Goal: Use online tool/utility: Use online tool/utility

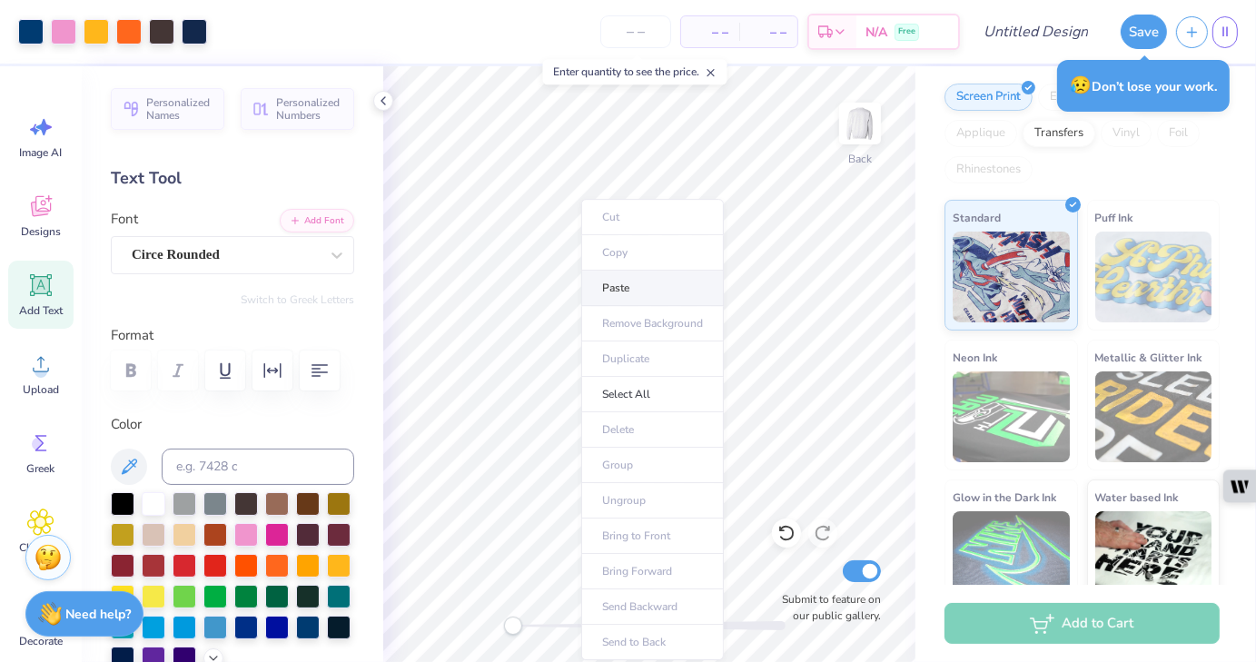
click at [627, 287] on li "Paste" at bounding box center [652, 288] width 143 height 35
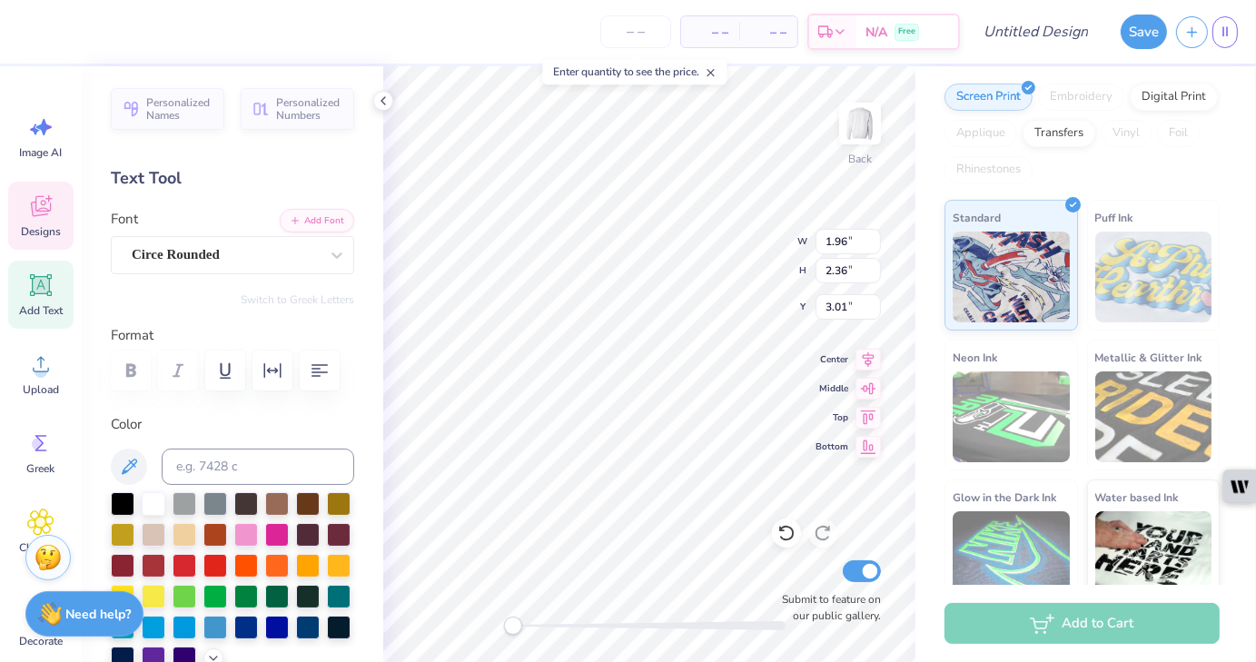
type input "3.01"
type input "2.53"
type input "3.04"
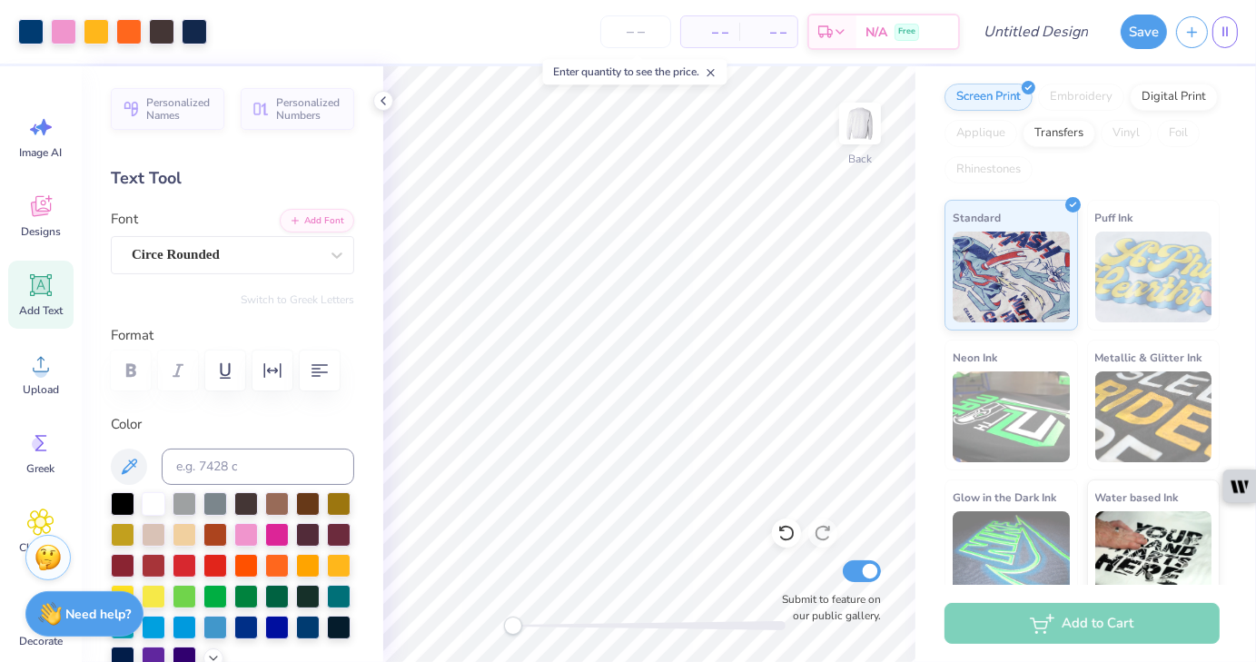
click at [1176, 280] on img at bounding box center [1154, 277] width 117 height 91
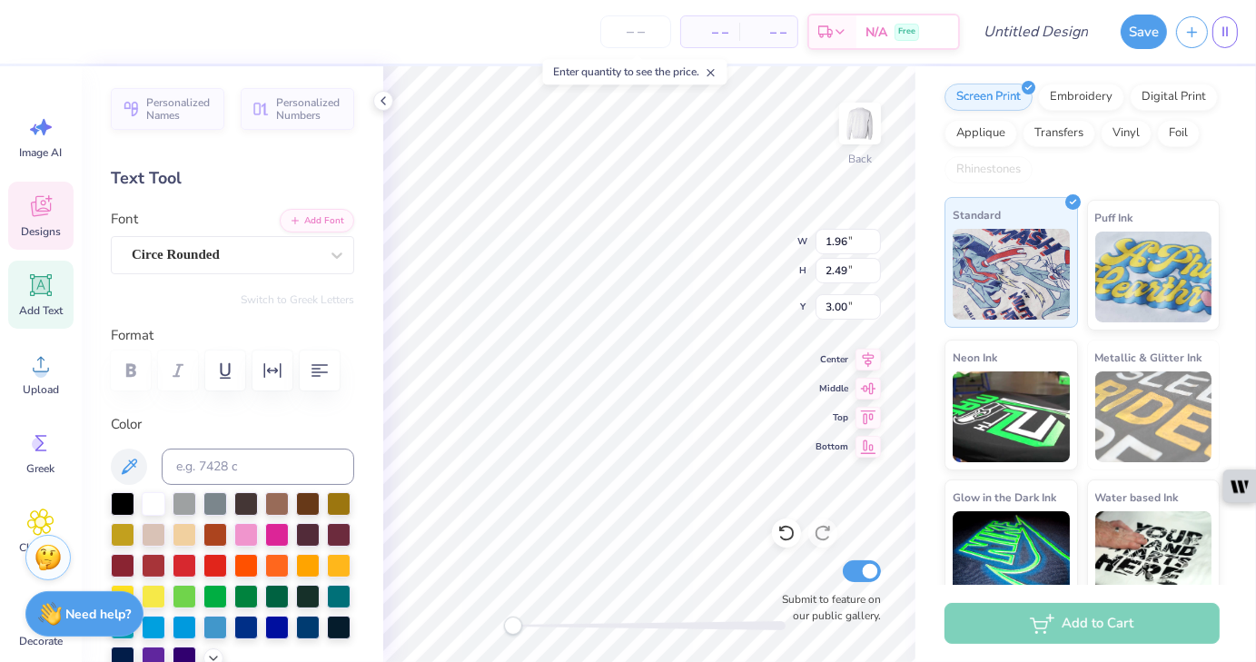
scroll to position [15, 2]
type textarea "I"
type input "2.36"
type textarea "T"
type textarea "S"
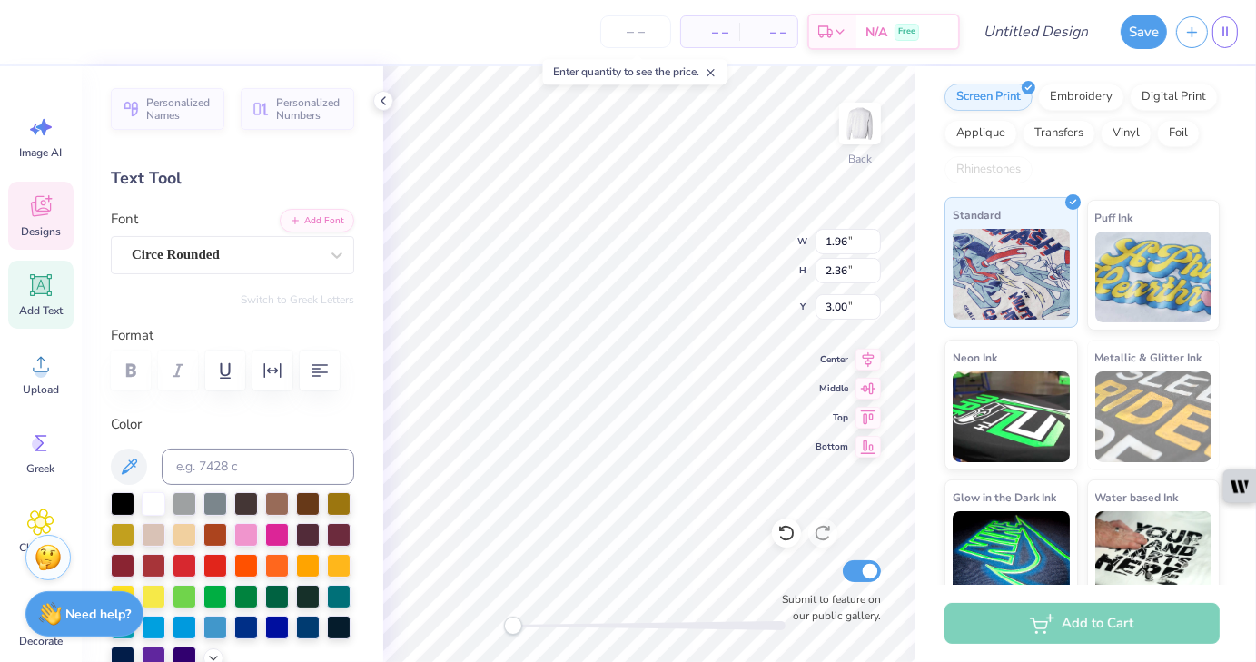
type input "2.28"
type input "2.55"
type input "3.26"
type textarea "s"
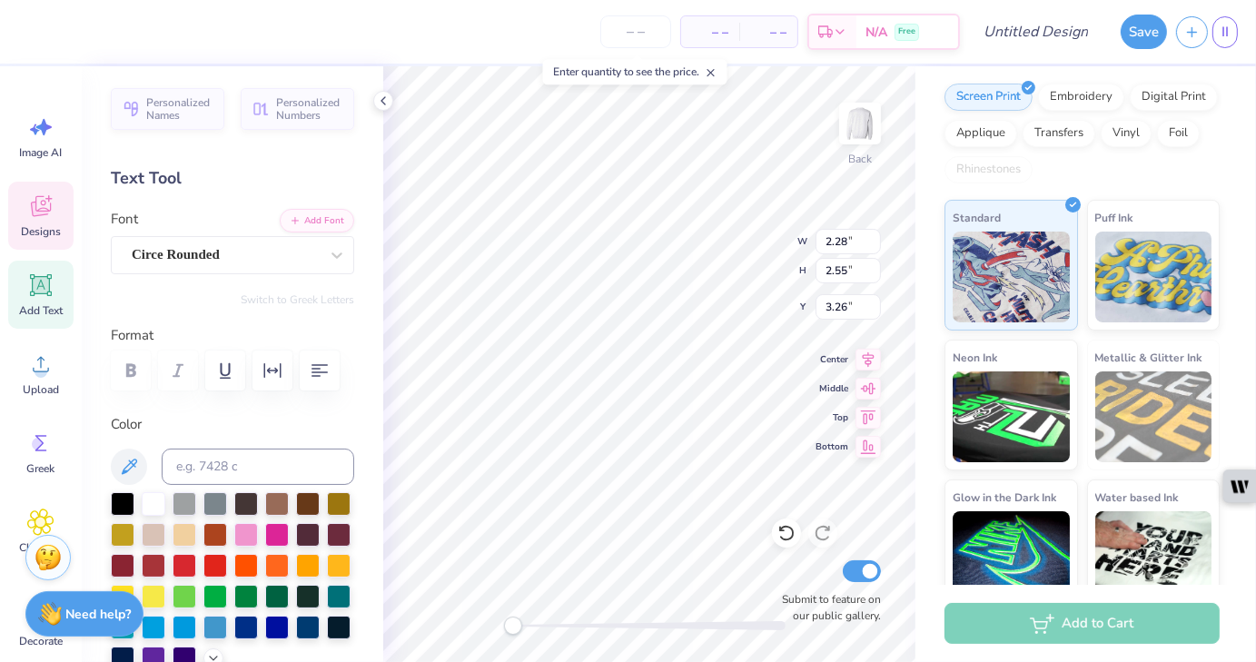
type textarea "S"
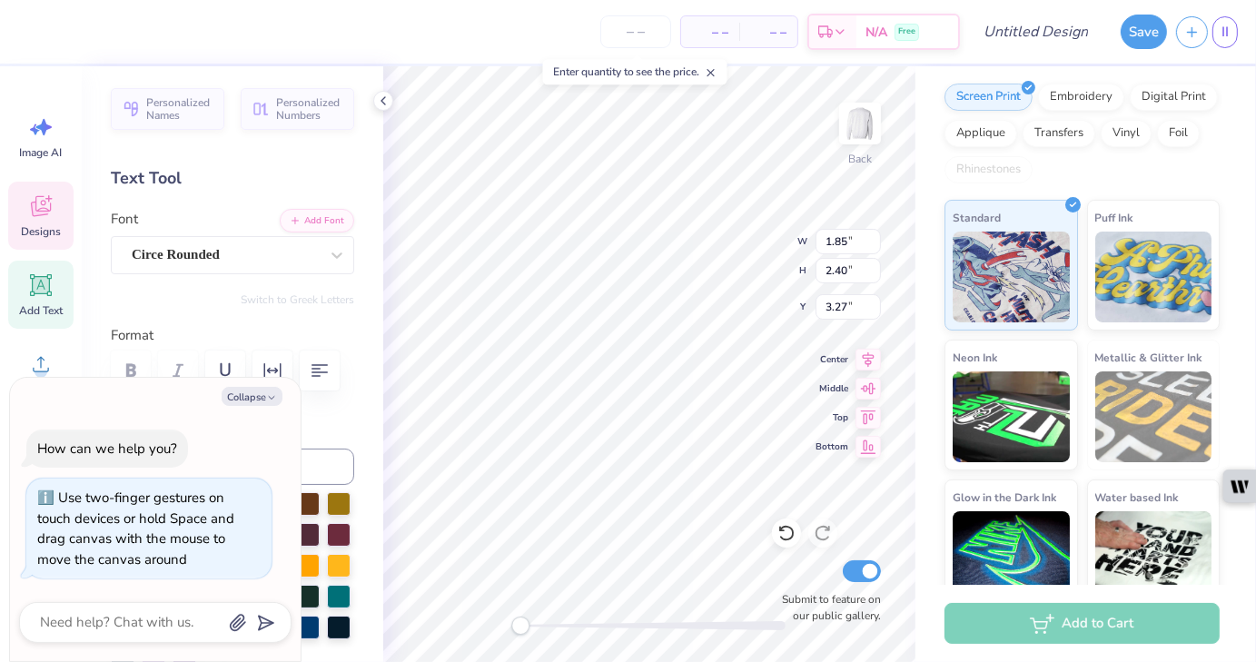
type textarea "x"
type input "0.86"
type input "2.35"
type textarea "x"
type input "1.56"
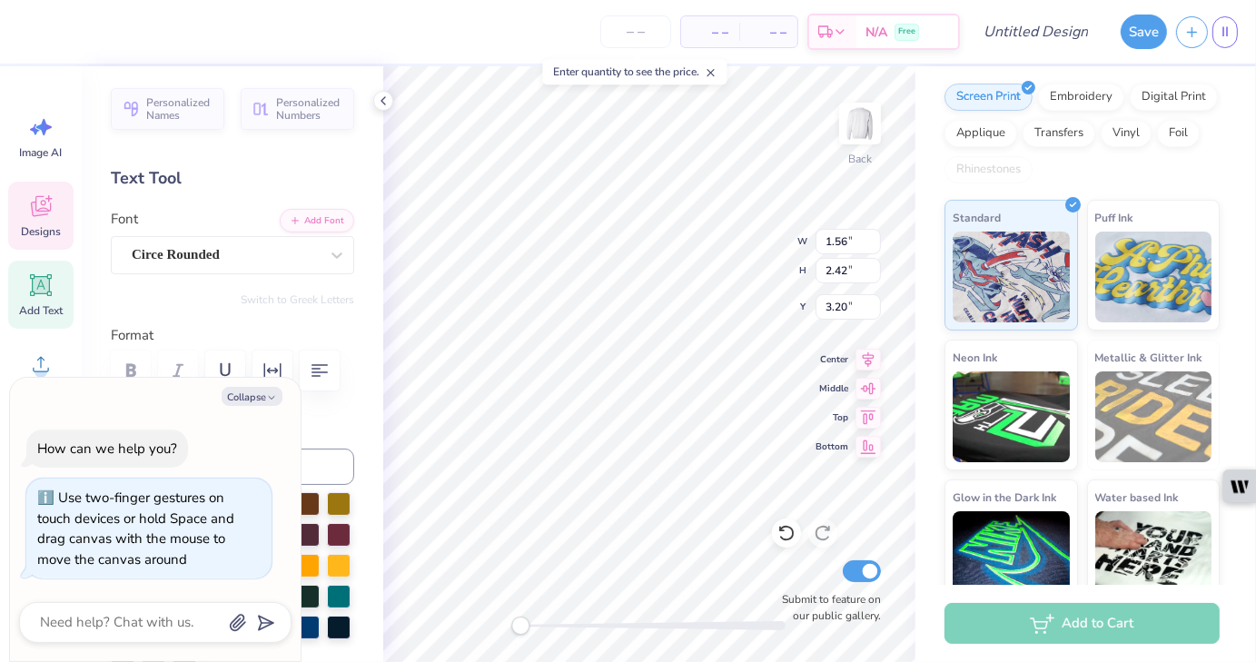
type input "2.42"
type input "3.20"
type textarea "x"
type input "1.18"
type input "2.49"
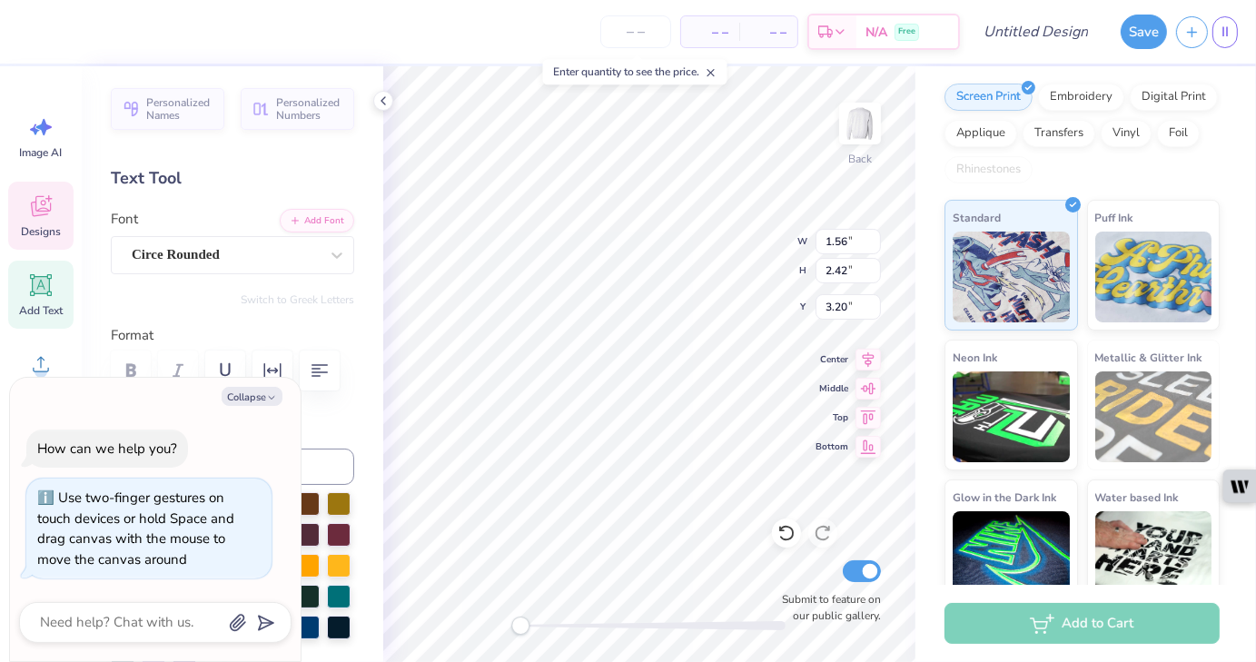
type input "3.77"
type textarea "x"
